Goal: Task Accomplishment & Management: Complete application form

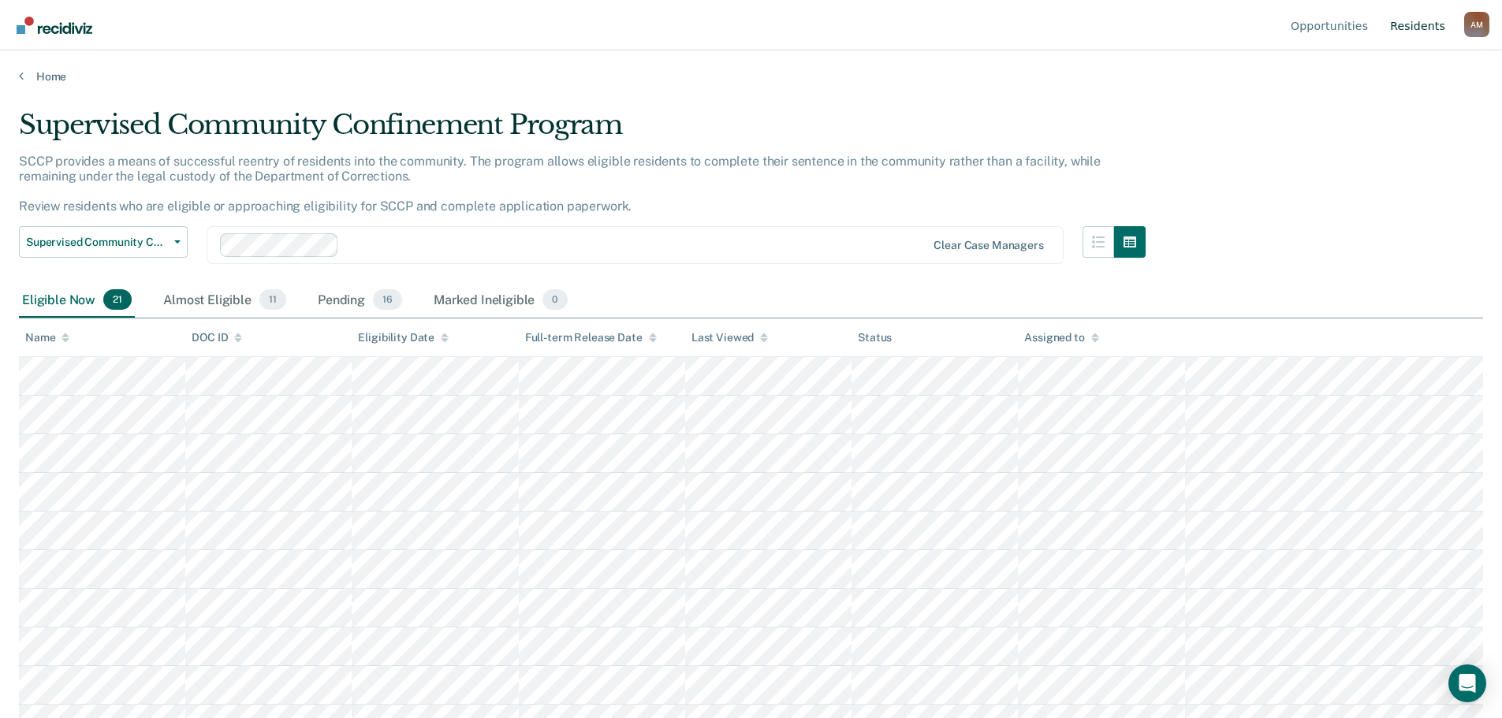
click at [1429, 32] on link "Resident s" at bounding box center [1417, 25] width 61 height 50
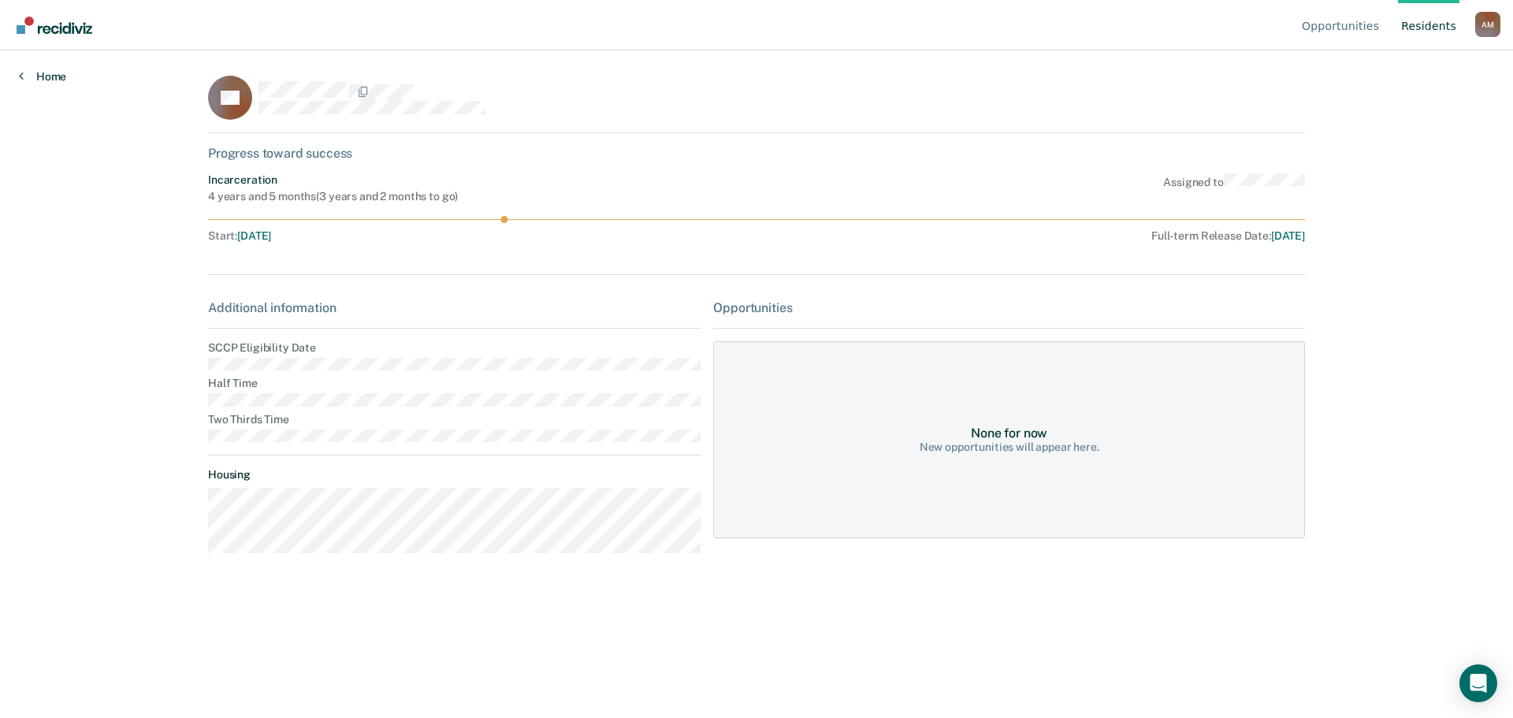
click at [50, 77] on link "Home" at bounding box center [42, 76] width 47 height 14
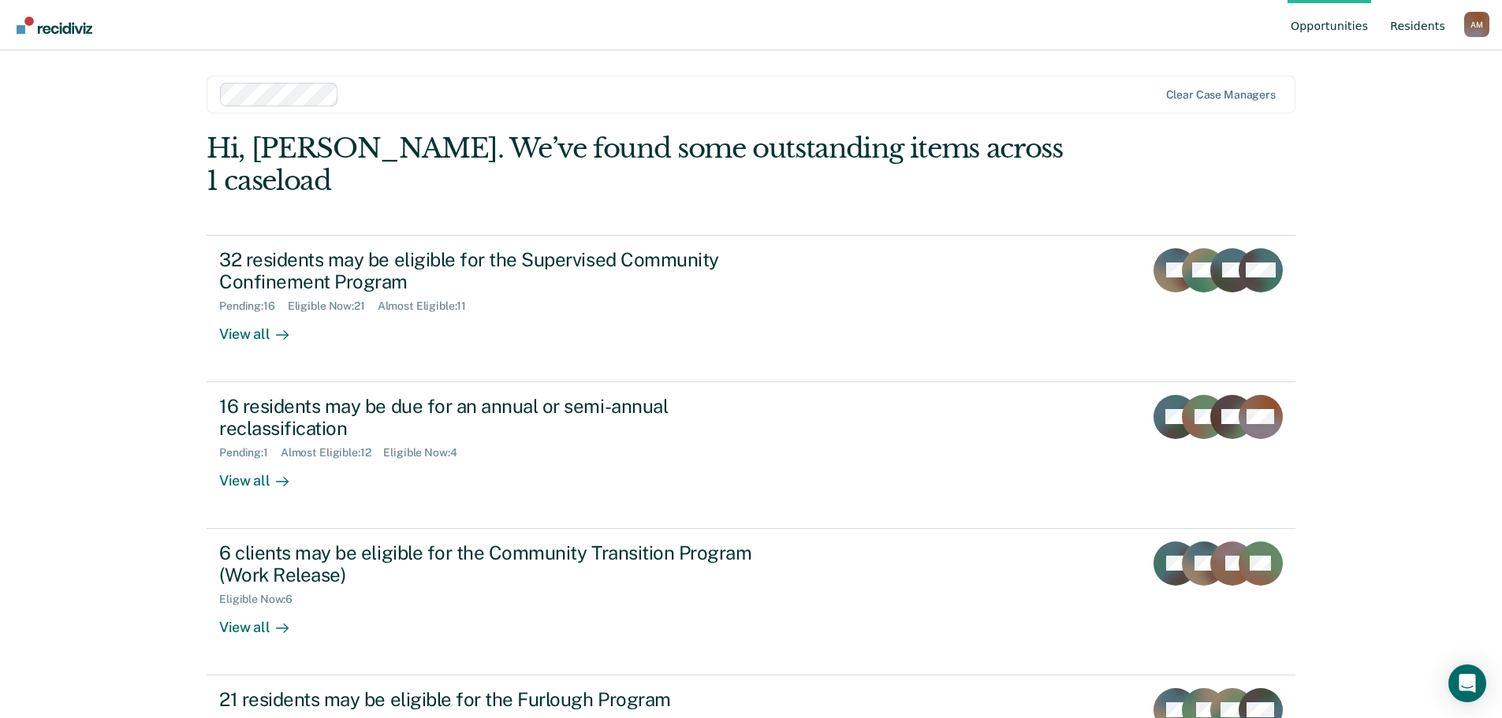
click at [1435, 32] on link "Resident s" at bounding box center [1417, 25] width 61 height 50
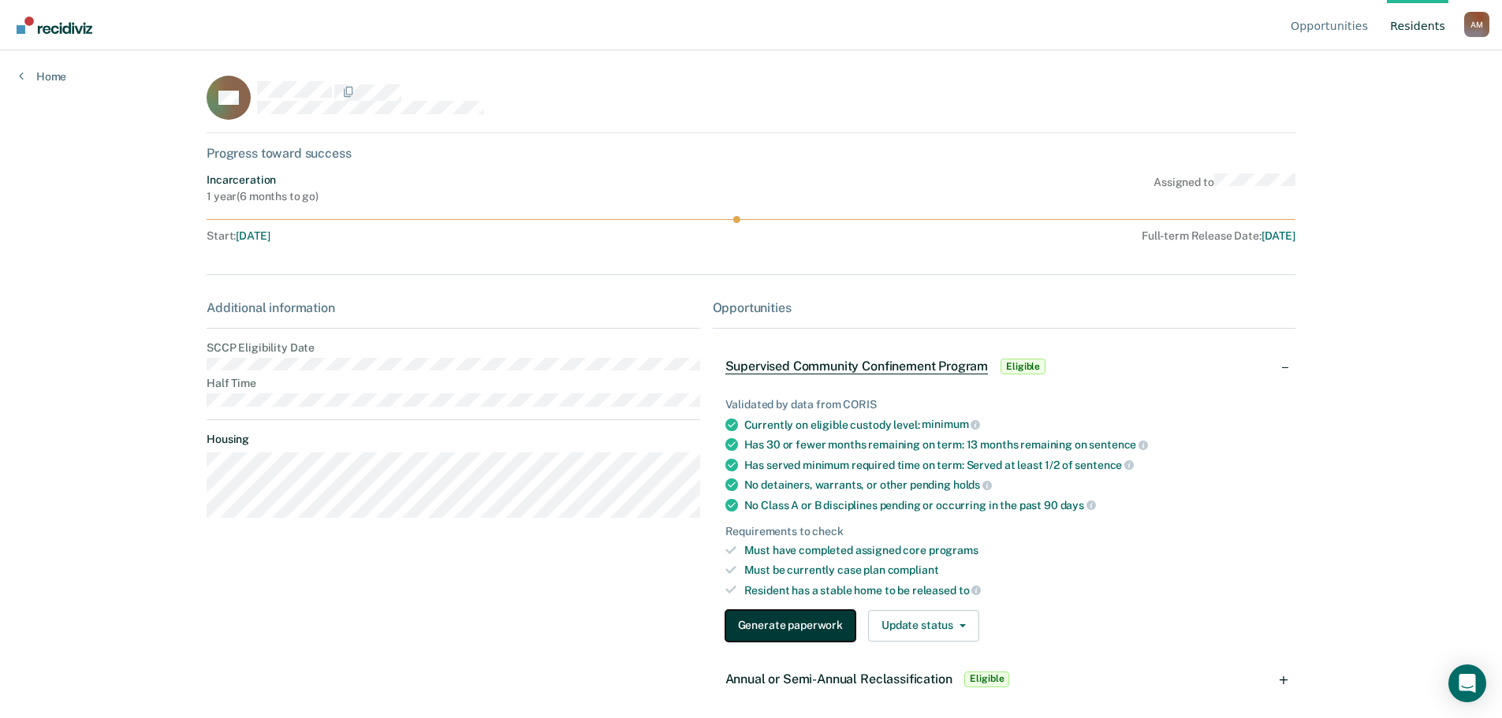
click at [772, 618] on button "Generate paperwork" at bounding box center [790, 626] width 130 height 32
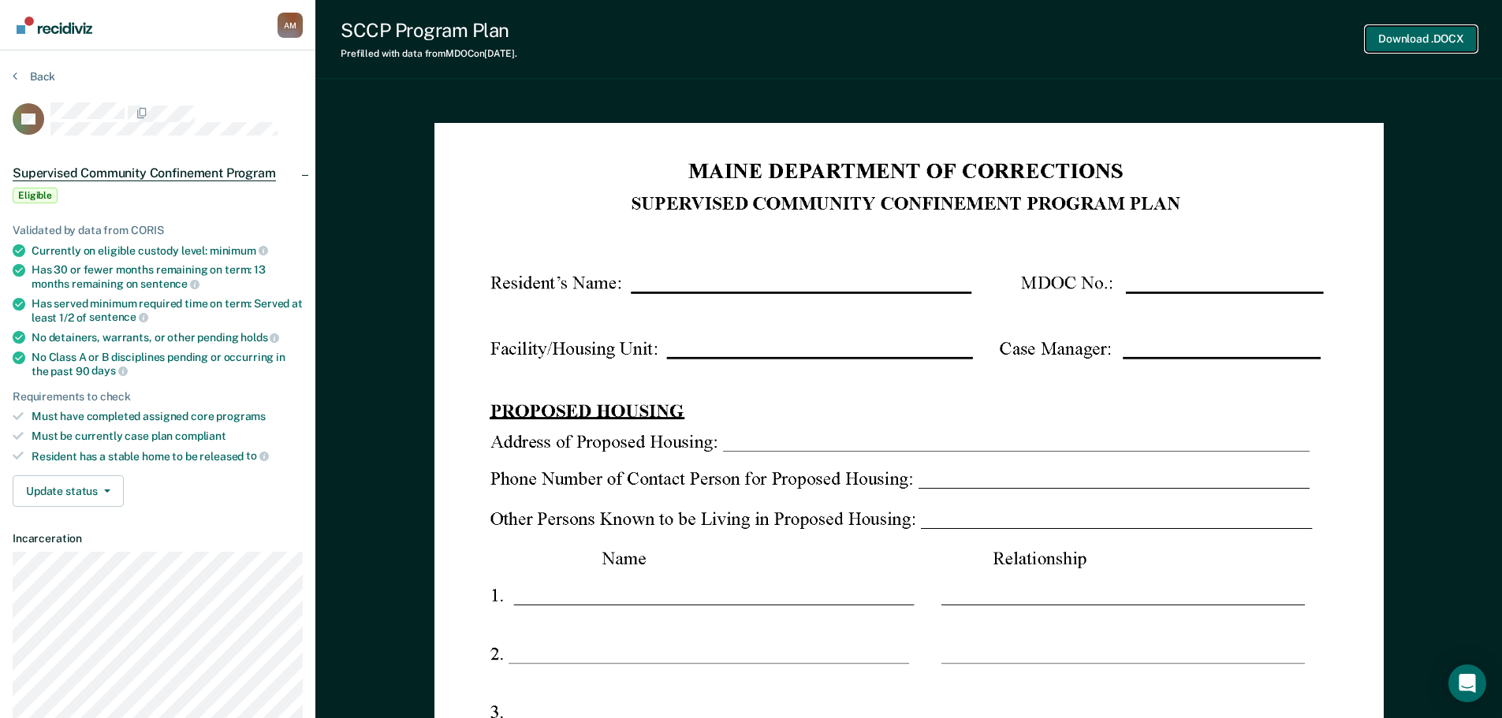
click at [1459, 46] on button "Download .DOCX" at bounding box center [1420, 39] width 111 height 26
